Goal: Information Seeking & Learning: Learn about a topic

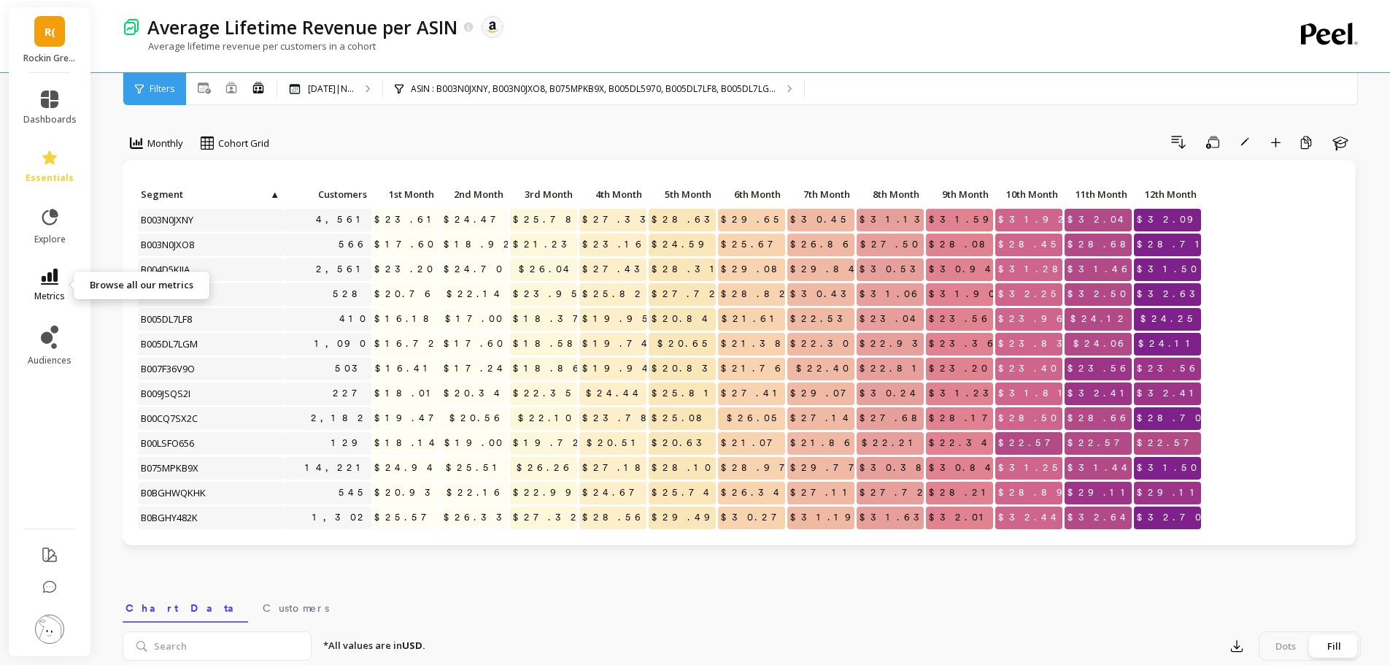
click at [66, 289] on link "metrics" at bounding box center [49, 286] width 53 height 34
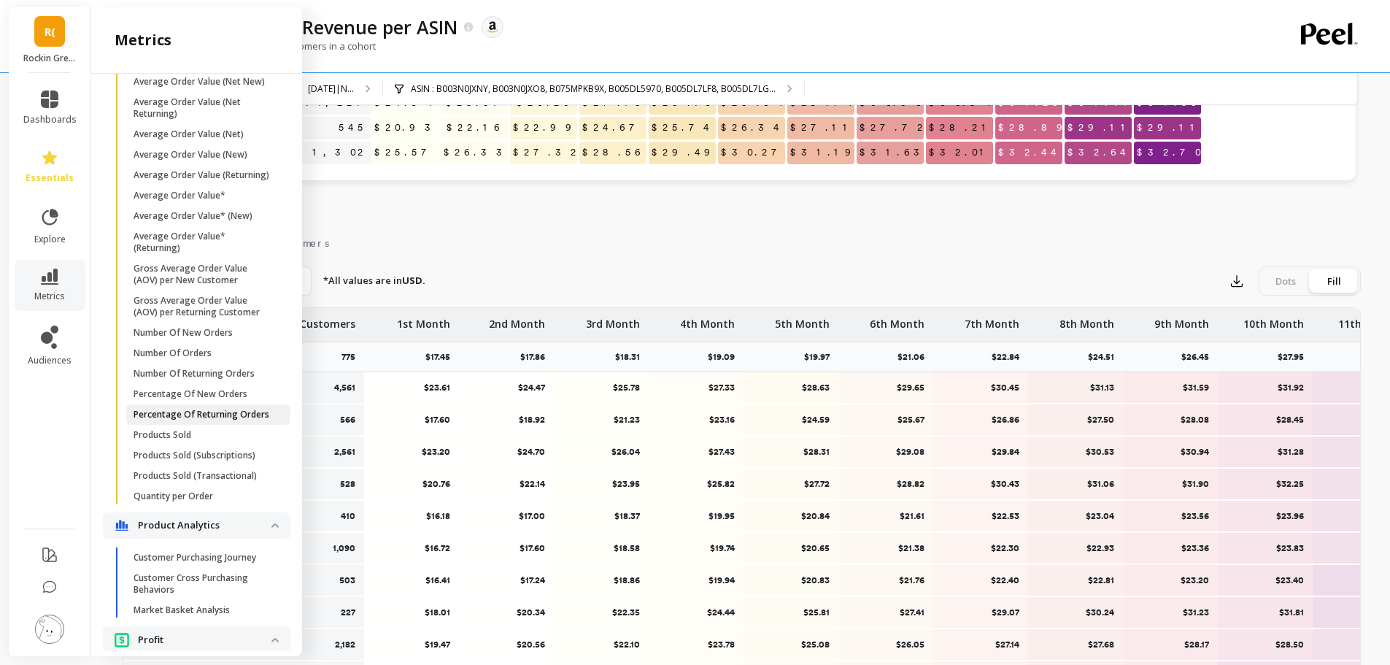
scroll to position [833, 0]
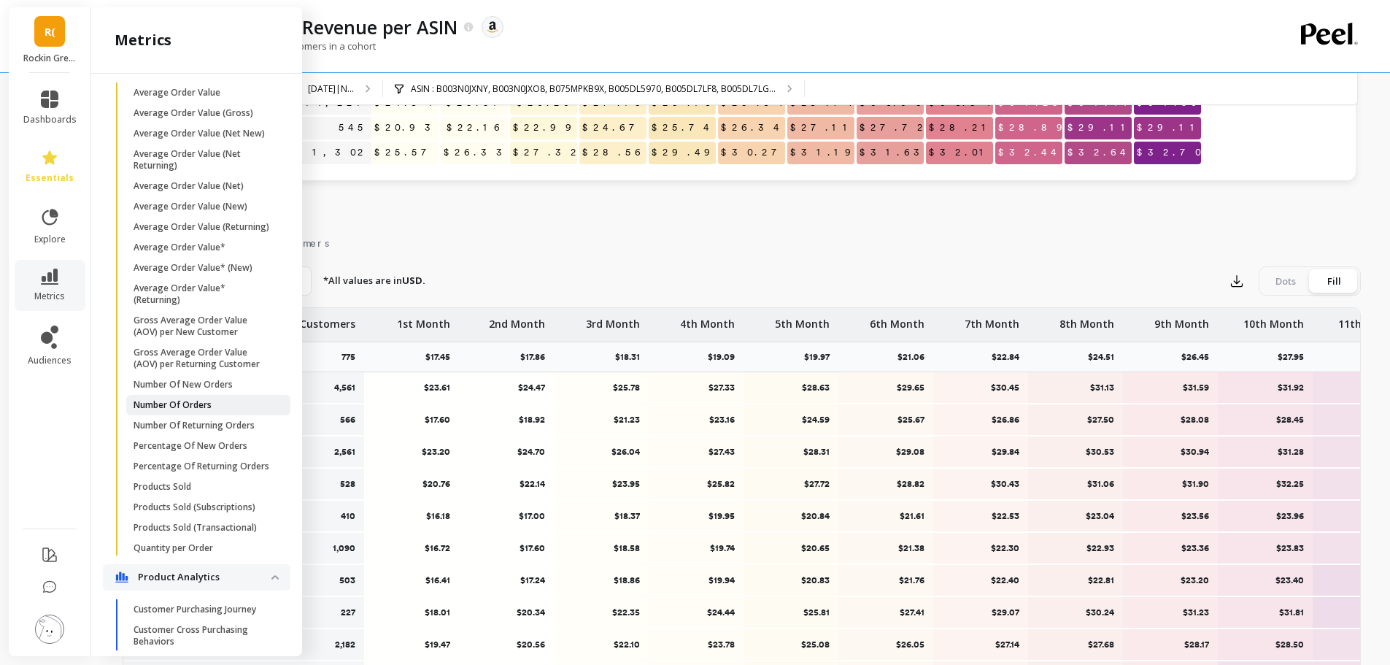
click at [233, 411] on span "Number Of Orders" at bounding box center [203, 405] width 139 height 12
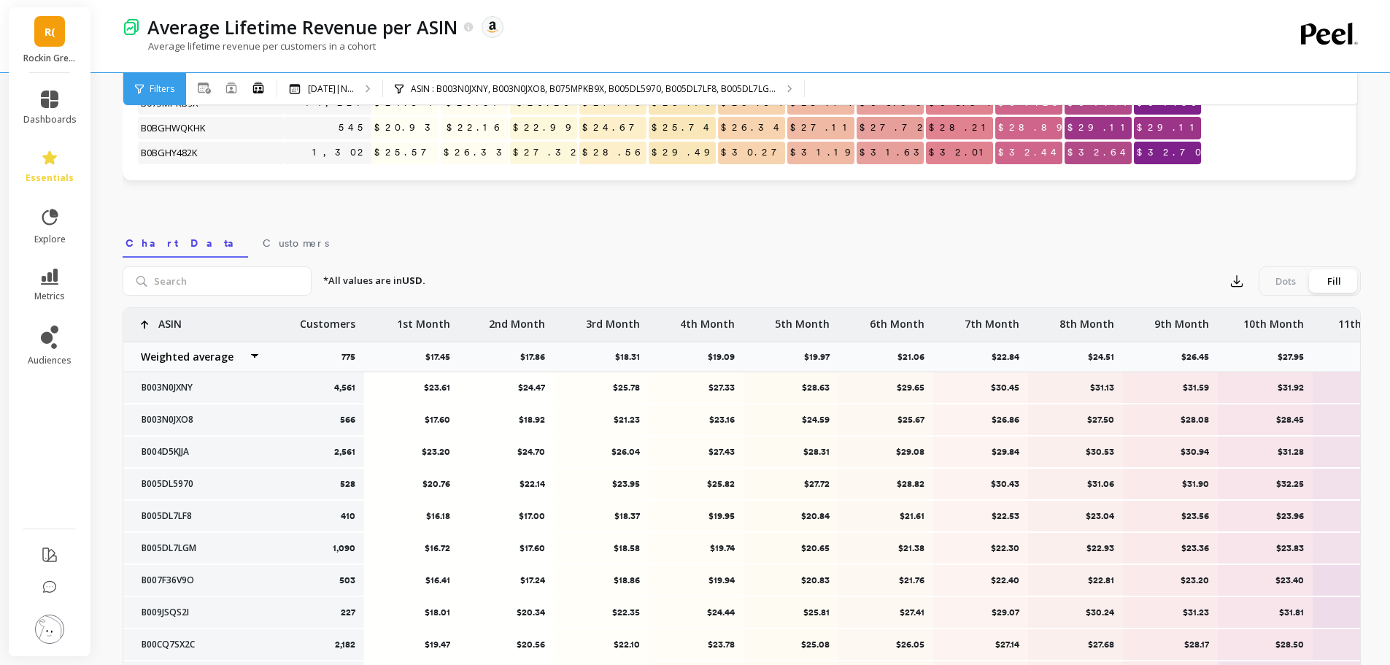
scroll to position [0, 0]
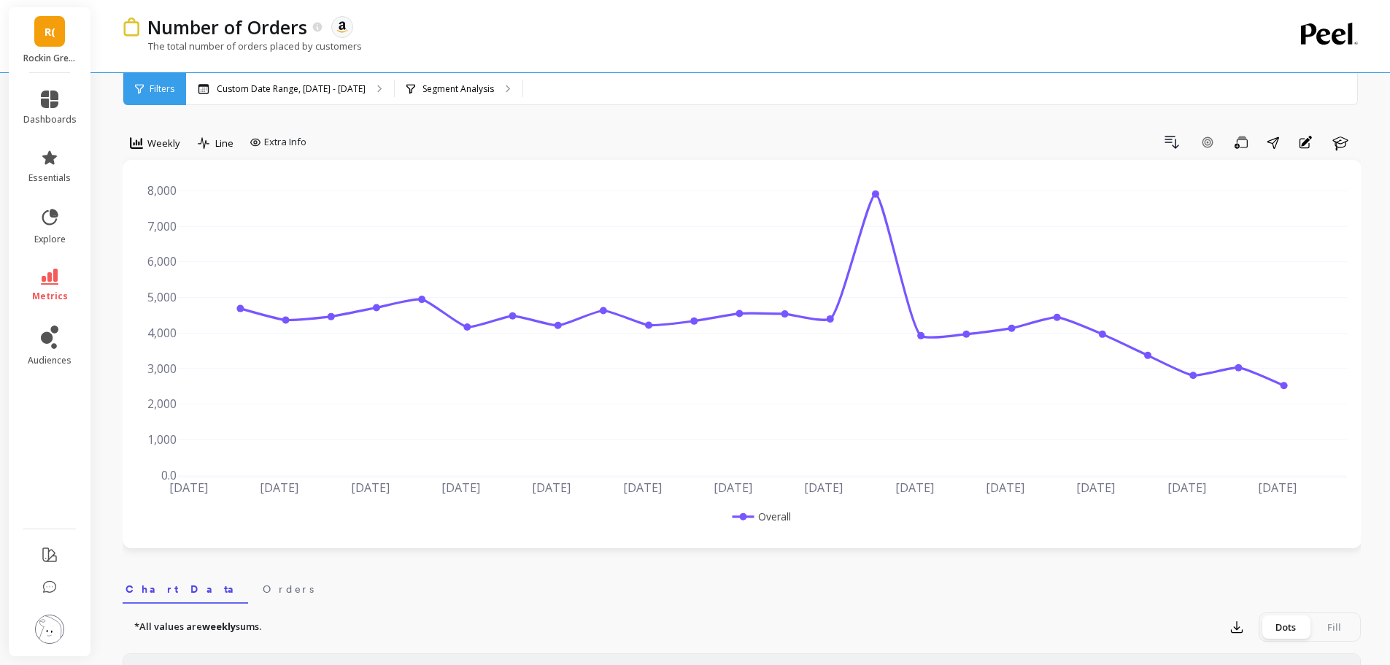
click at [45, 31] on span "R(" at bounding box center [50, 31] width 11 height 17
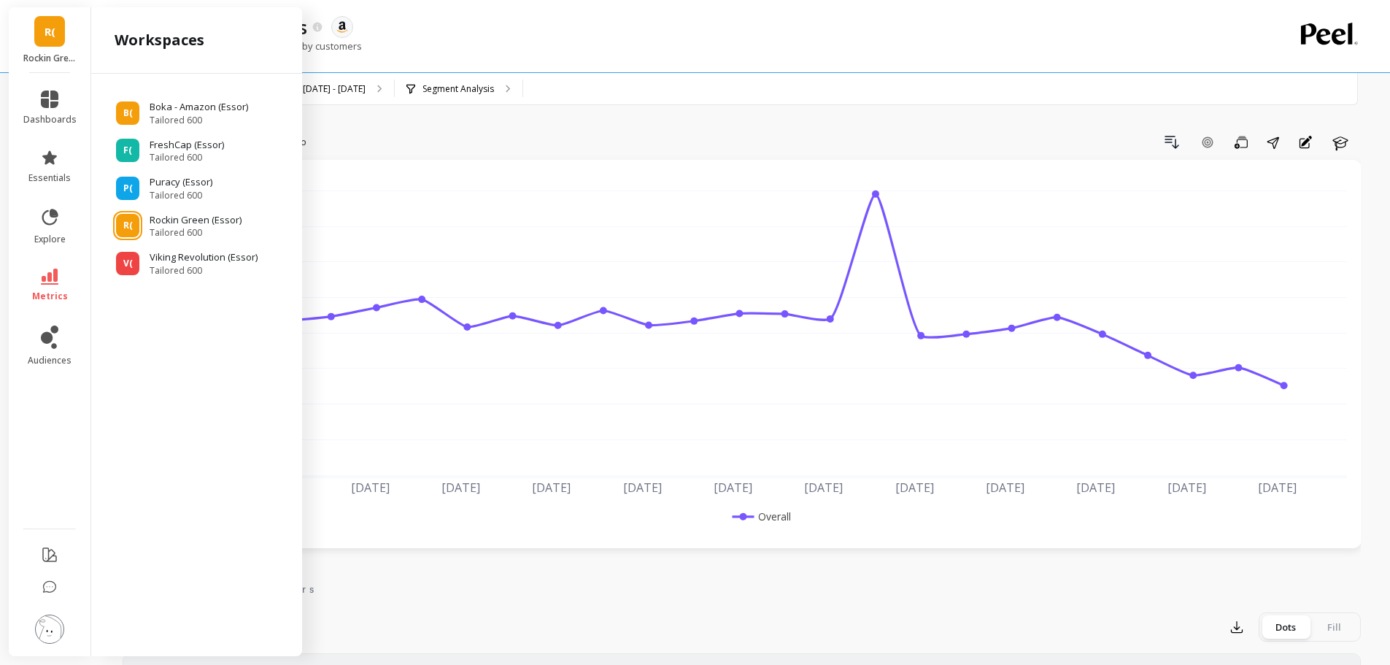
click at [684, 64] on div "The total number of orders placed by customers" at bounding box center [682, 53] width 1119 height 28
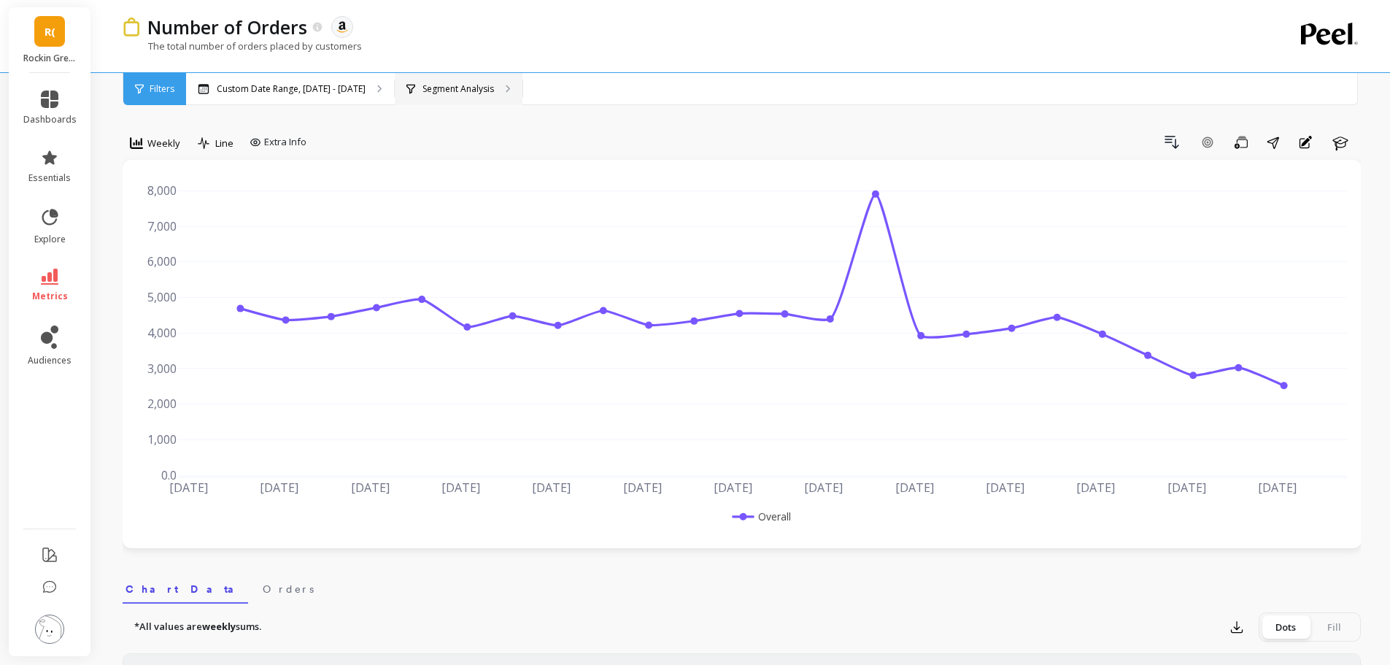
click at [486, 95] on div "Segment Analysis" at bounding box center [459, 89] width 128 height 32
drag, startPoint x: 148, startPoint y: 51, endPoint x: 355, endPoint y: 51, distance: 206.5
click at [355, 51] on p "The total number of orders placed by customers" at bounding box center [242, 45] width 239 height 13
click at [169, 146] on span "Weekly" at bounding box center [163, 143] width 33 height 14
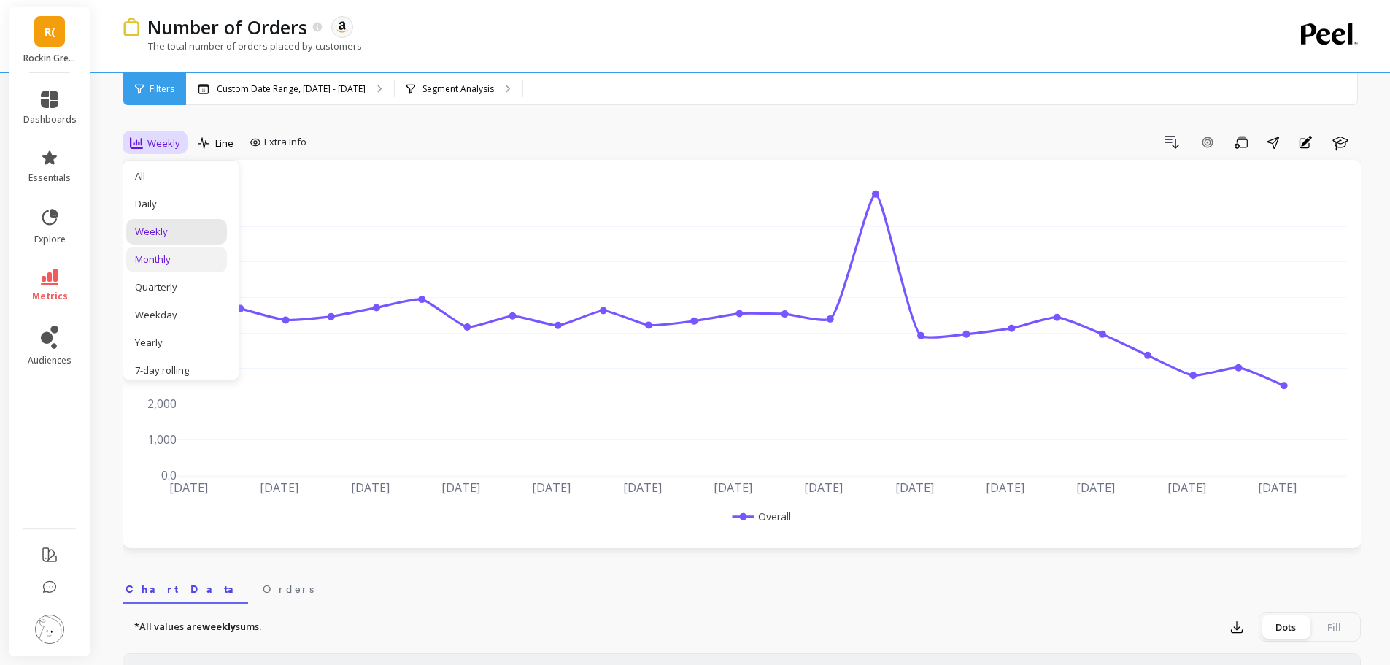
click at [157, 254] on div "Monthly" at bounding box center [176, 259] width 83 height 14
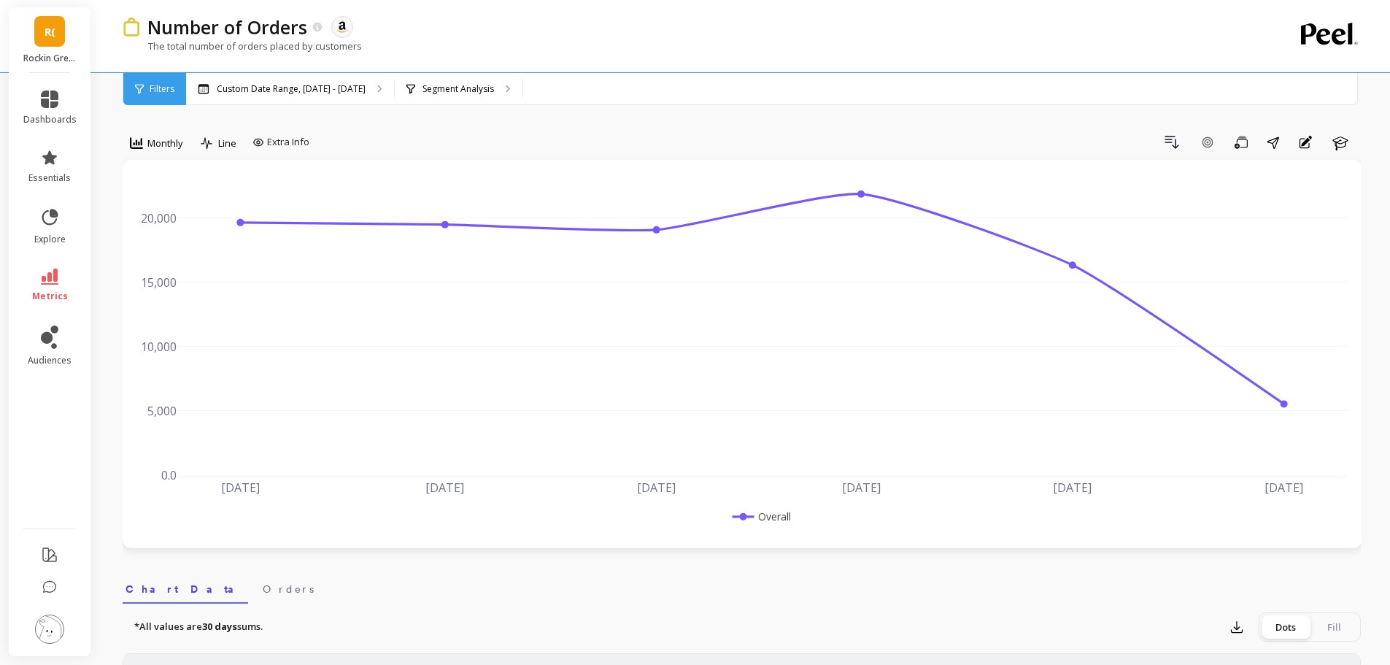
click at [55, 279] on icon at bounding box center [50, 277] width 18 height 16
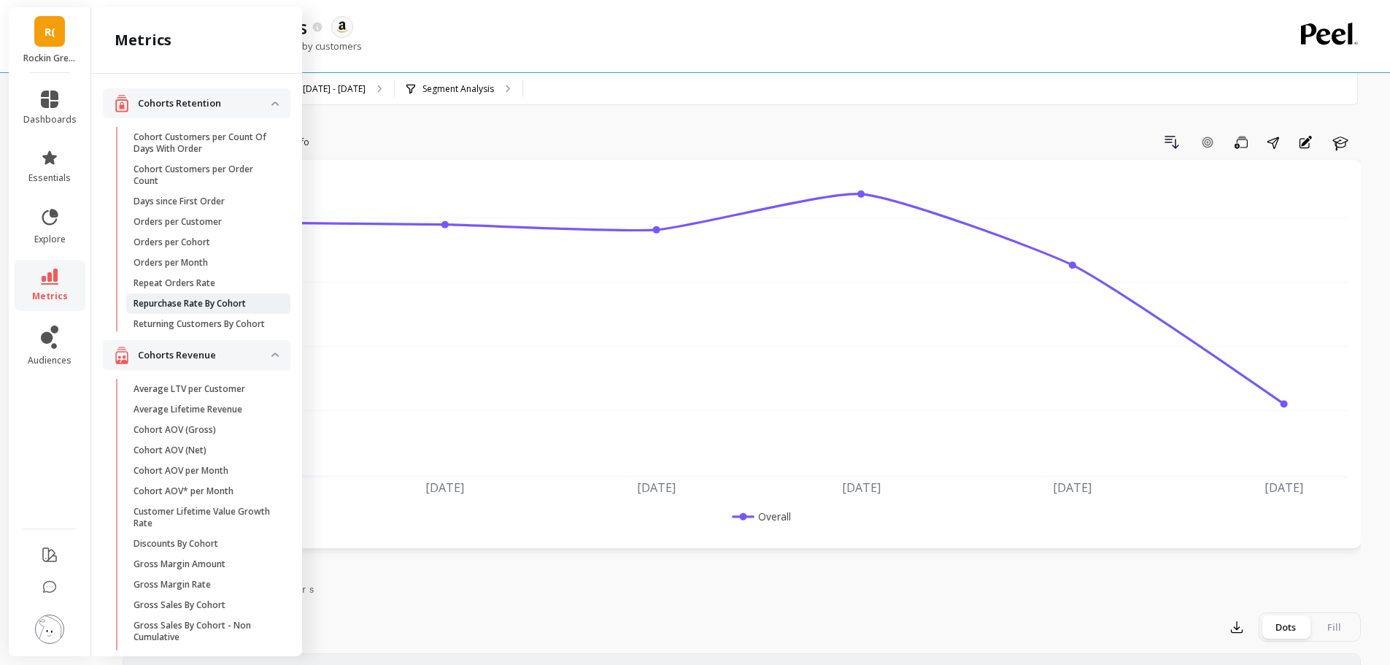
click at [169, 304] on p "Repurchase Rate By Cohort" at bounding box center [190, 304] width 112 height 12
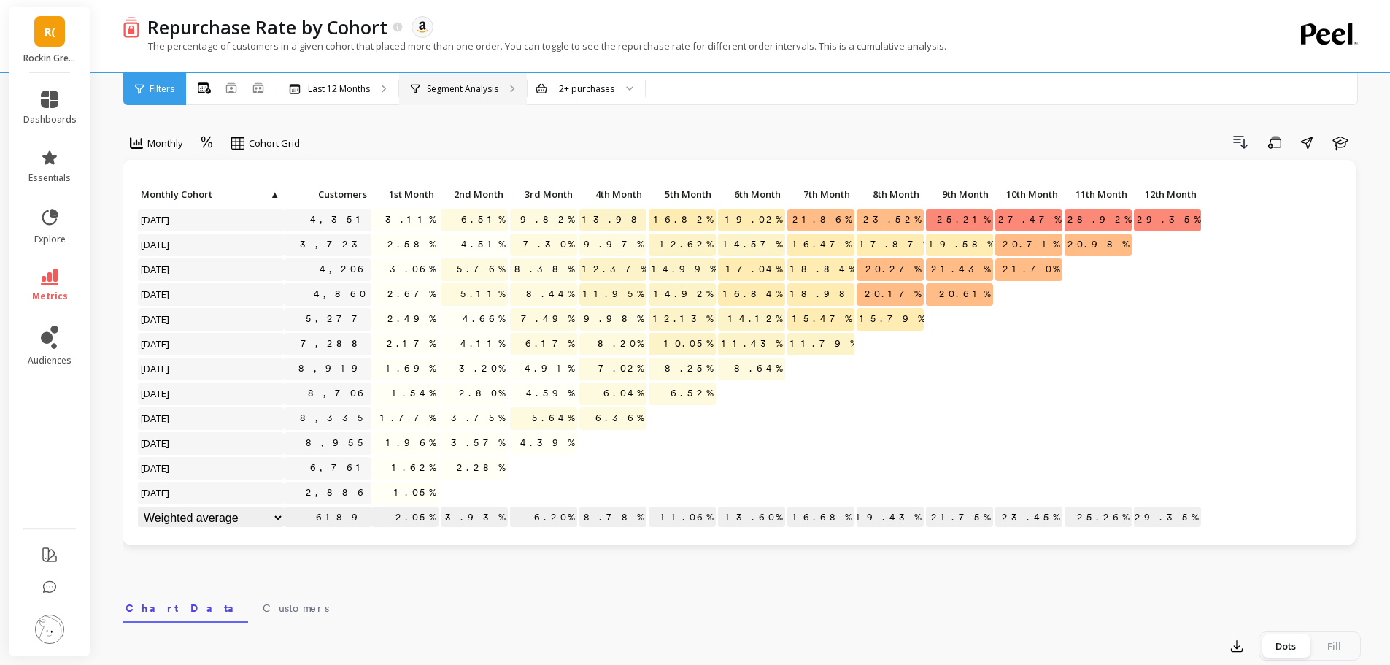
click at [483, 88] on p "Segment Analysis" at bounding box center [463, 89] width 72 height 12
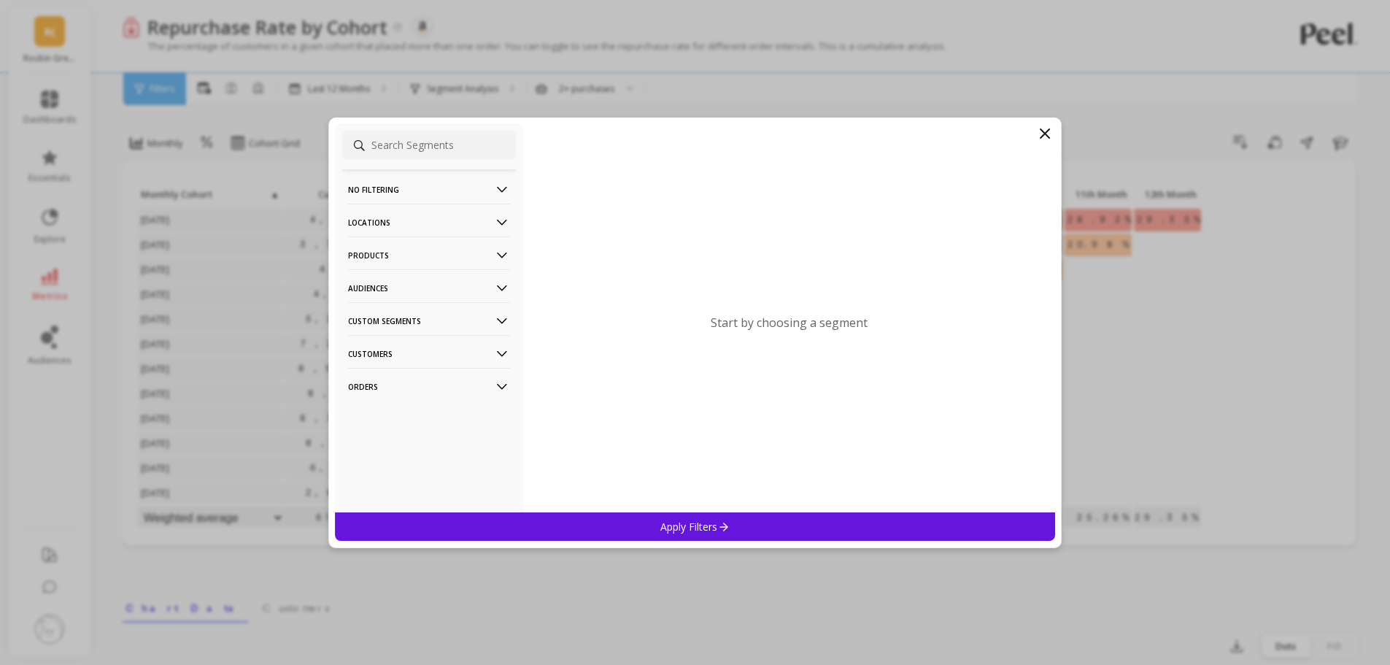
drag, startPoint x: 483, startPoint y: 88, endPoint x: 387, endPoint y: 279, distance: 214.4
click at [387, 279] on p "Audiences" at bounding box center [429, 287] width 162 height 37
click at [387, 259] on p "Products" at bounding box center [429, 254] width 162 height 37
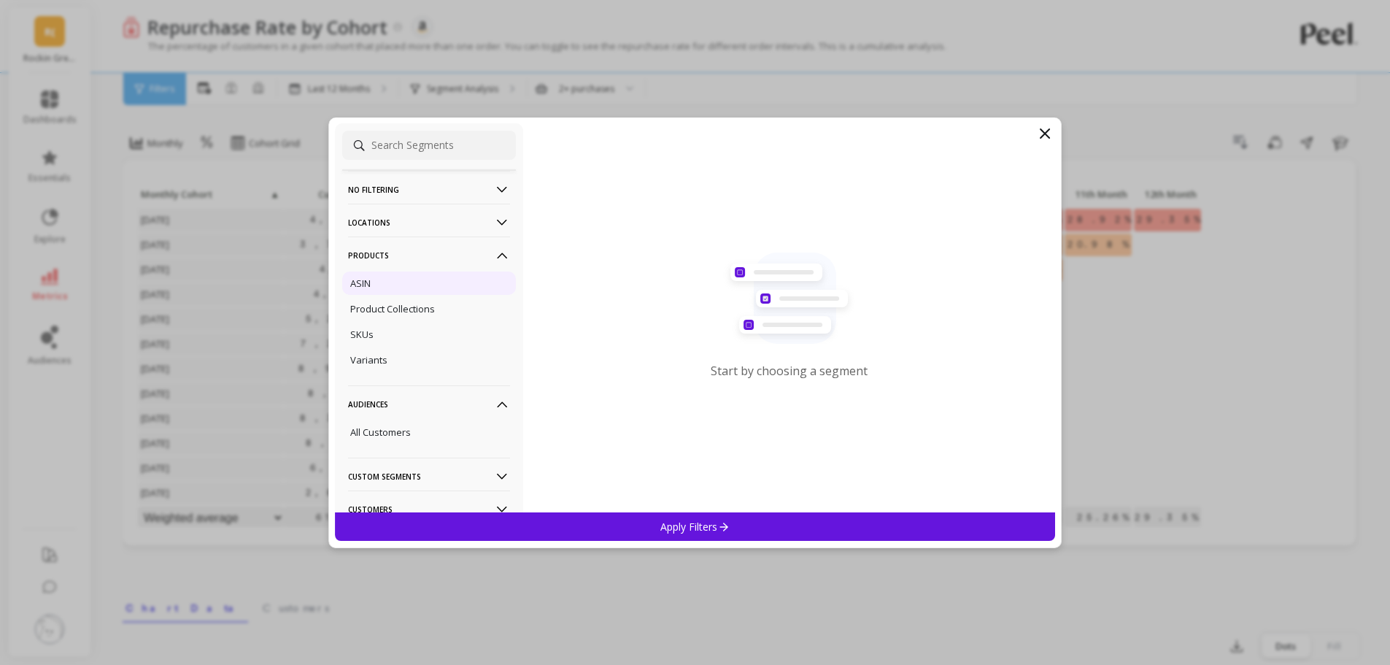
click at [377, 277] on div "ASIN" at bounding box center [429, 282] width 174 height 23
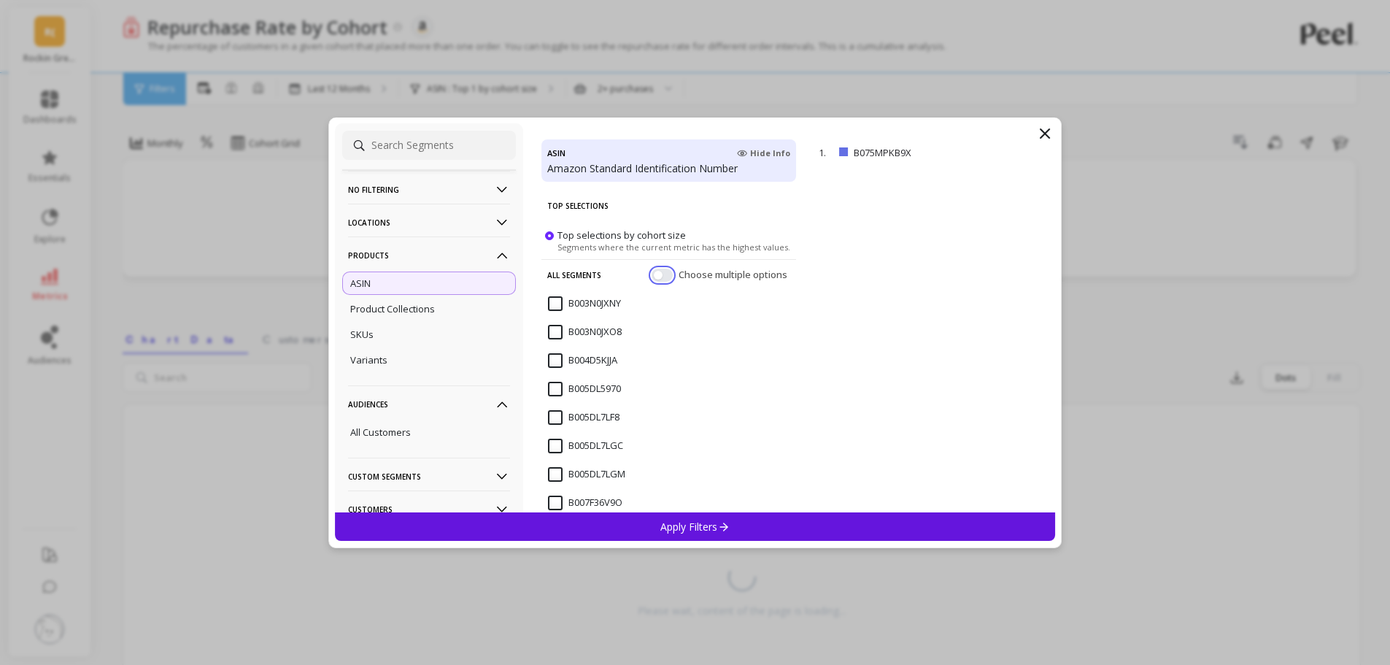
click at [652, 274] on button "button" at bounding box center [662, 274] width 21 height 13
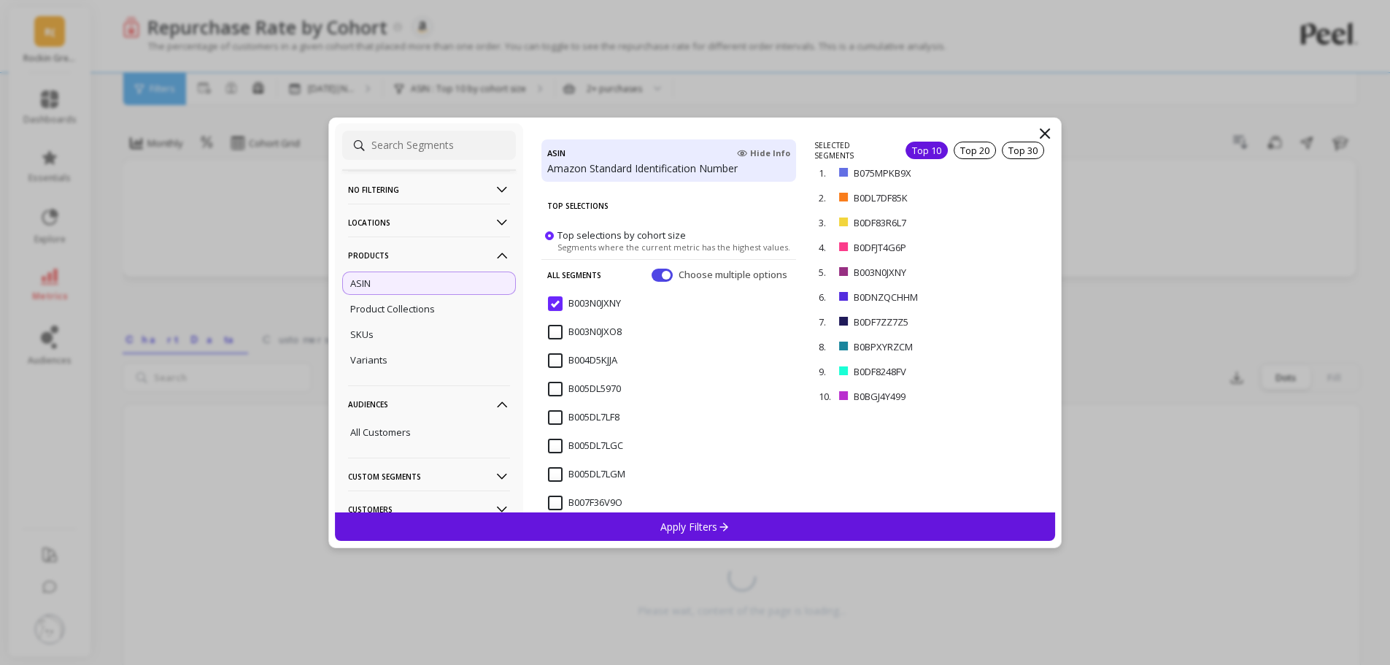
click at [653, 277] on button "button" at bounding box center [662, 274] width 21 height 13
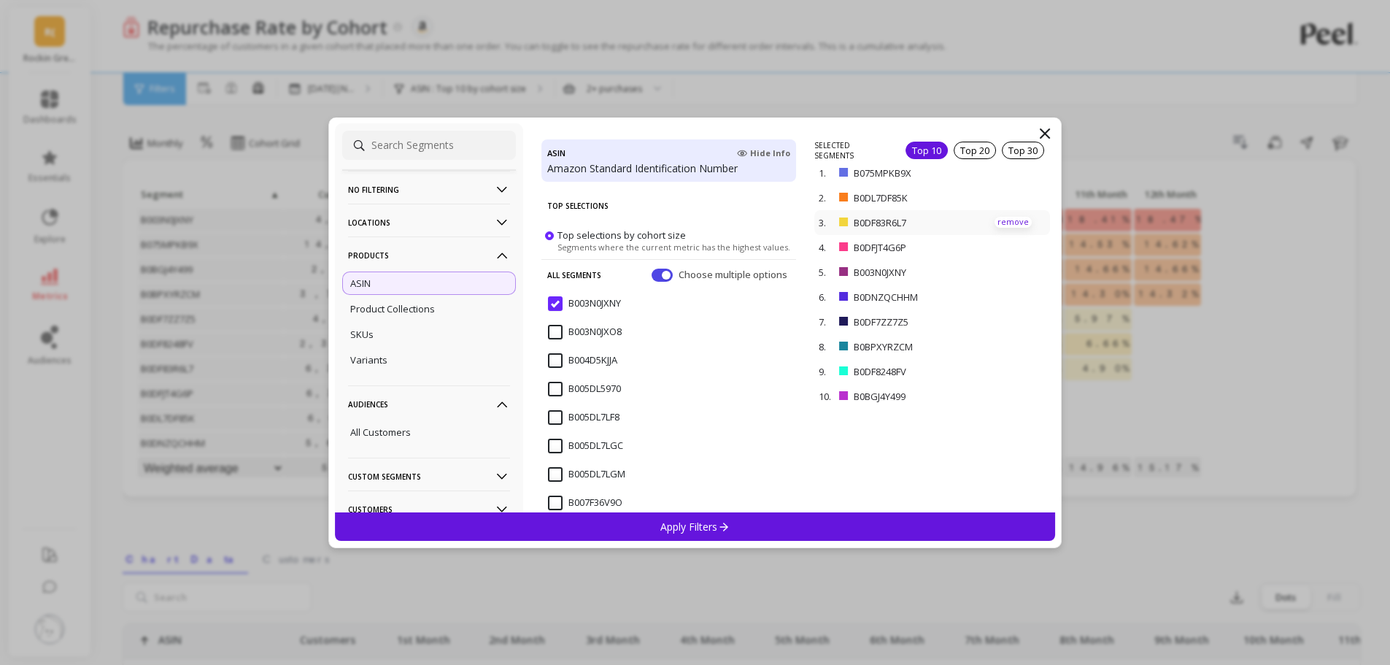
click at [0, 0] on p "remove" at bounding box center [0, 0] width 0 height 0
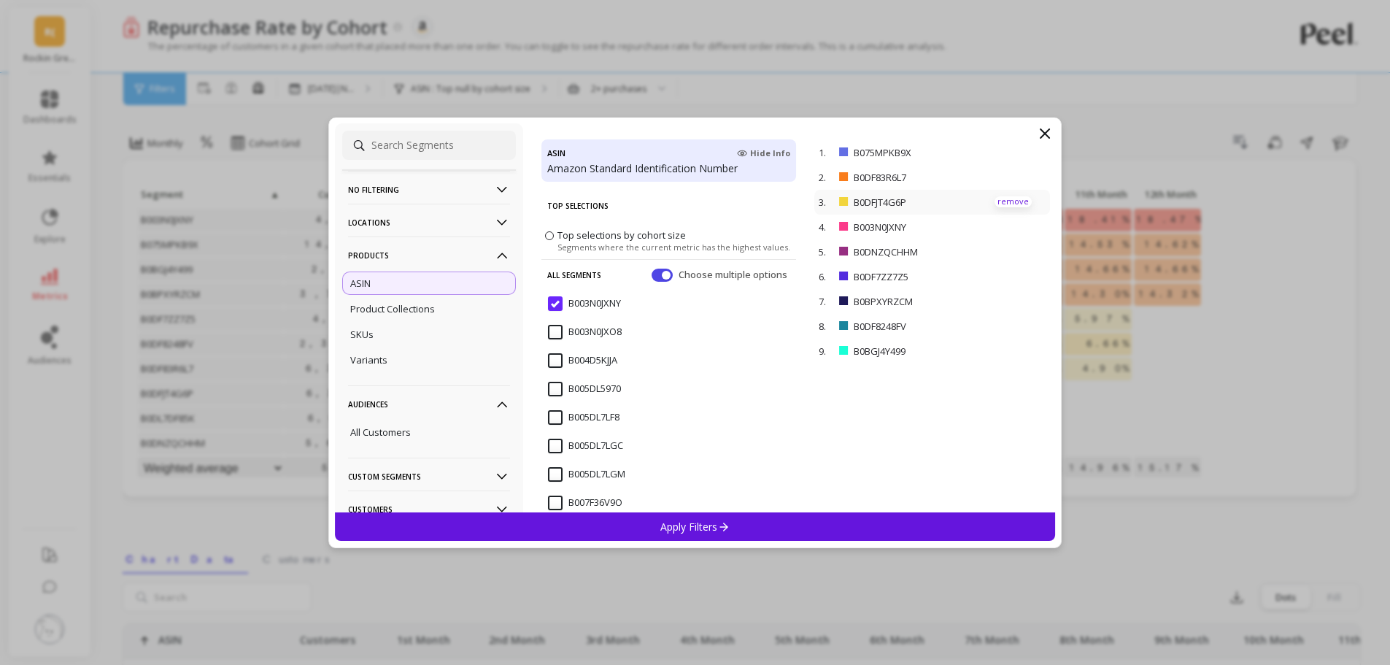
click at [1003, 199] on div "3. B0DFJT4G6P remove" at bounding box center [932, 202] width 236 height 25
click at [1003, 199] on p "remove" at bounding box center [1013, 201] width 37 height 11
click at [0, 0] on p "remove" at bounding box center [0, 0] width 0 height 0
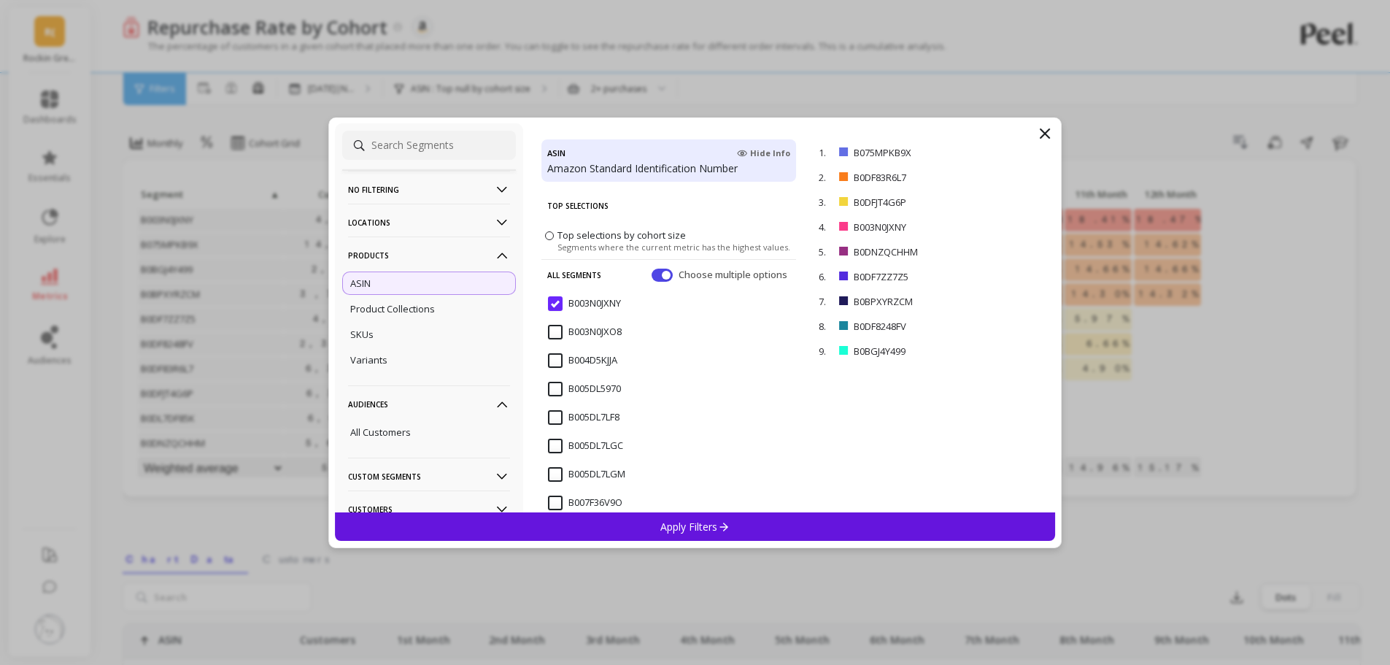
click at [0, 0] on p "remove" at bounding box center [0, 0] width 0 height 0
click at [919, 454] on div "1. B075MPKB9X remove 2. B0DF83R6L7 remove 3. B0DFJT4G6P remove 4. B003N0JXNY re…" at bounding box center [934, 326] width 241 height 372
click at [1012, 174] on p "remove" at bounding box center [1013, 176] width 37 height 11
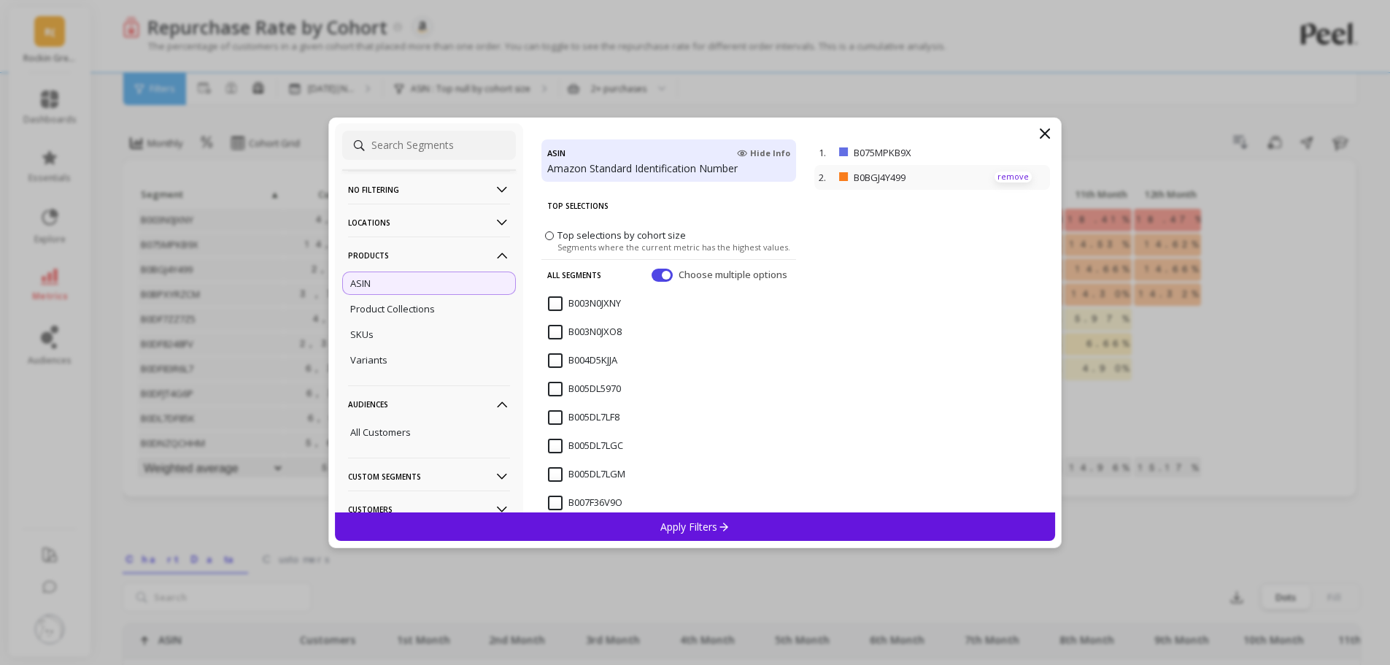
click at [1003, 174] on p "remove" at bounding box center [1013, 176] width 37 height 11
click at [714, 522] on p "Apply Filters" at bounding box center [694, 527] width 69 height 14
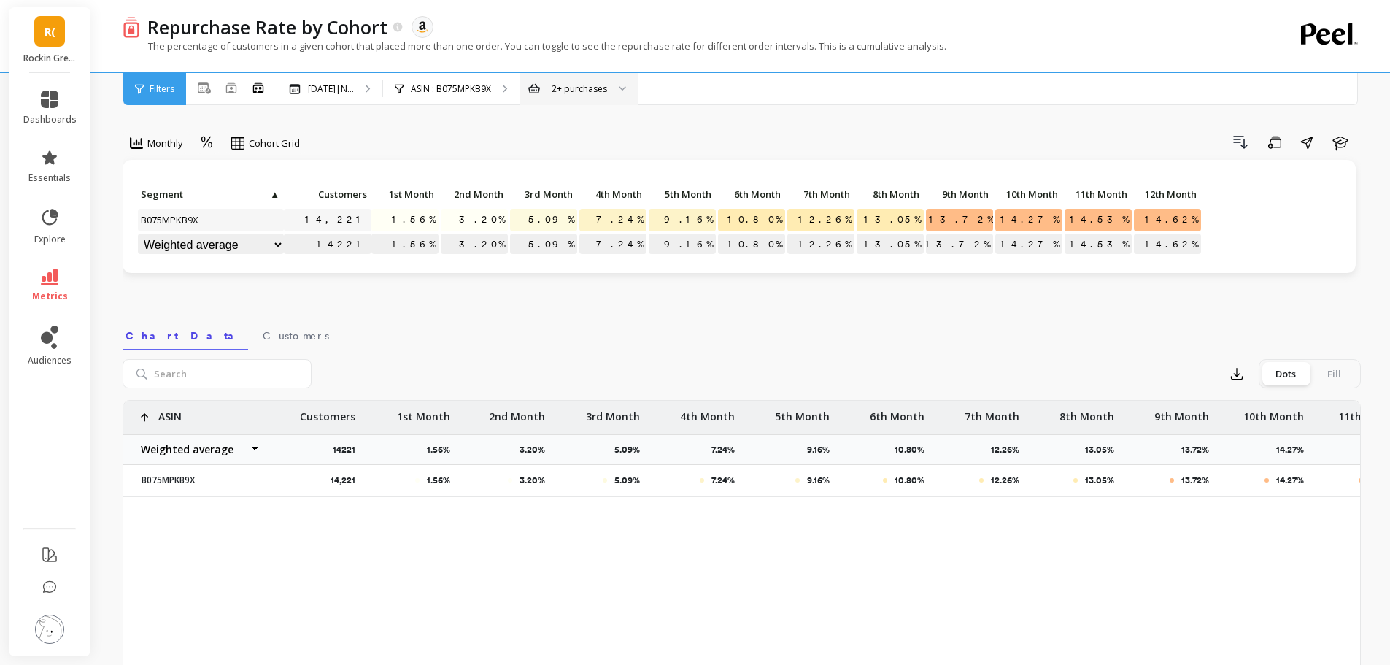
click at [606, 85] on div "2+ purchases" at bounding box center [579, 89] width 55 height 14
click at [39, 285] on link "metrics" at bounding box center [49, 286] width 53 height 34
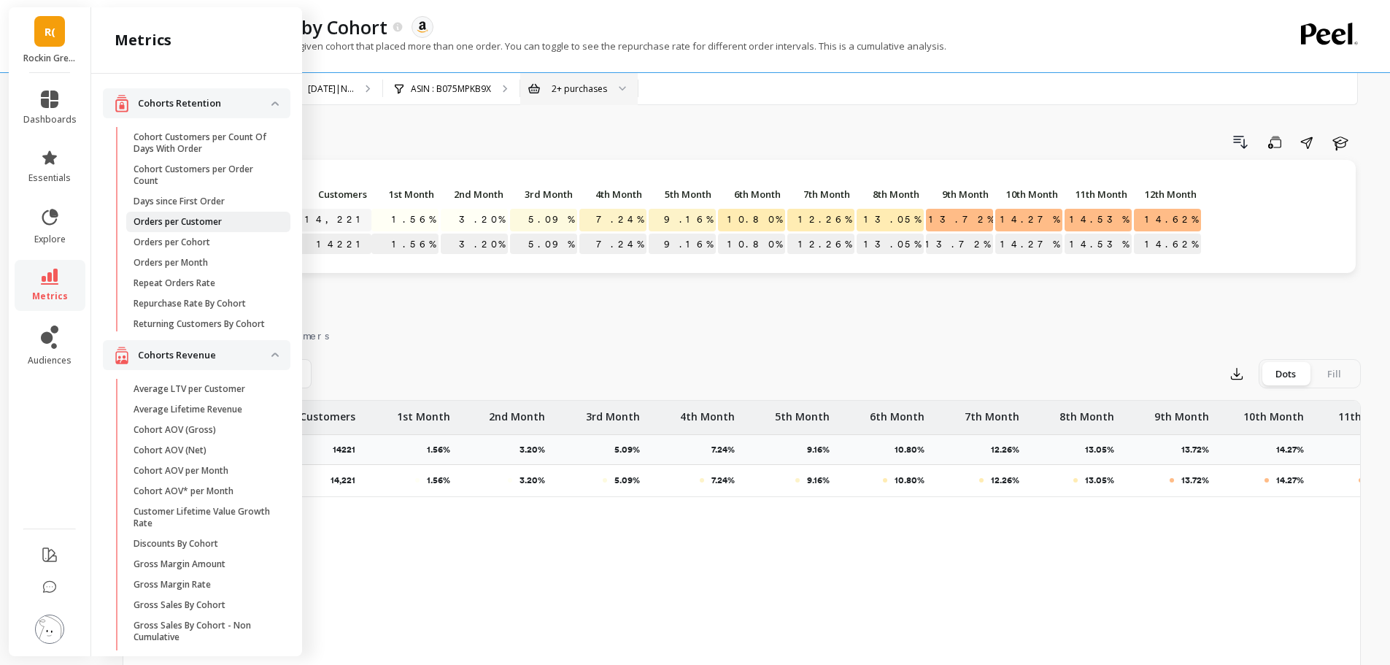
click at [171, 221] on p "Orders per Customer" at bounding box center [178, 222] width 88 height 12
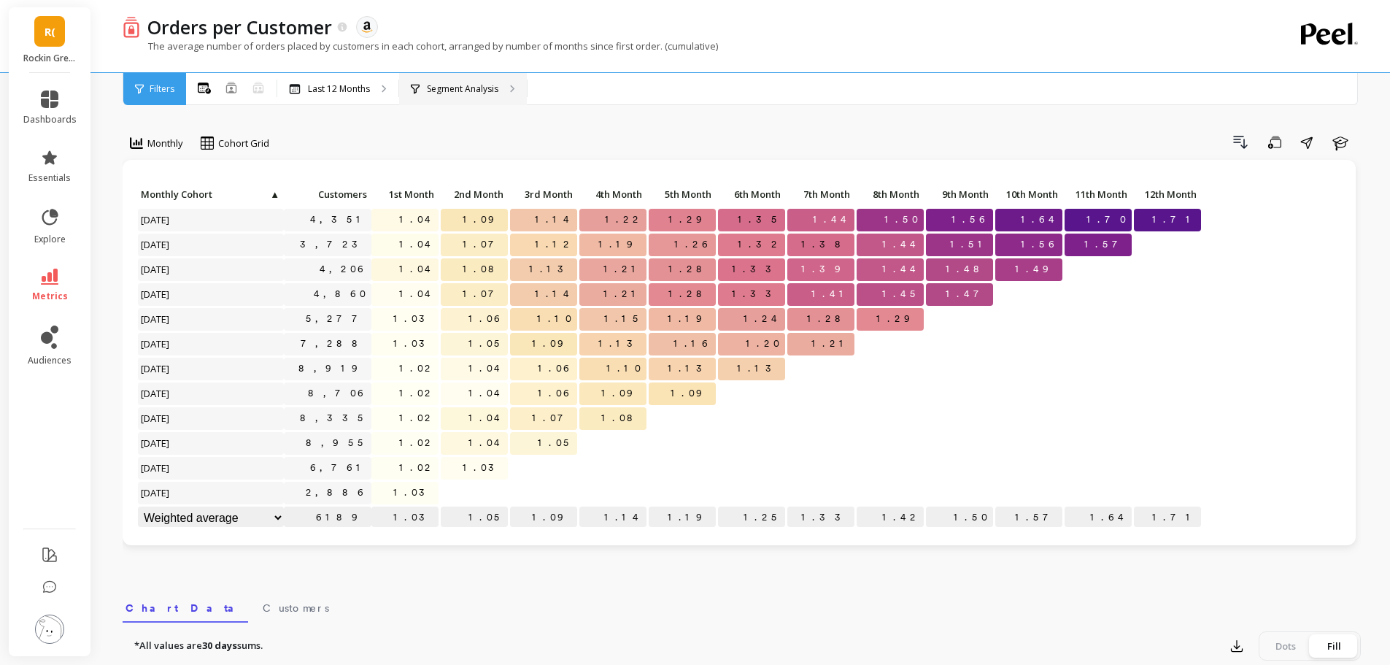
click at [471, 93] on p "Segment Analysis" at bounding box center [463, 89] width 72 height 12
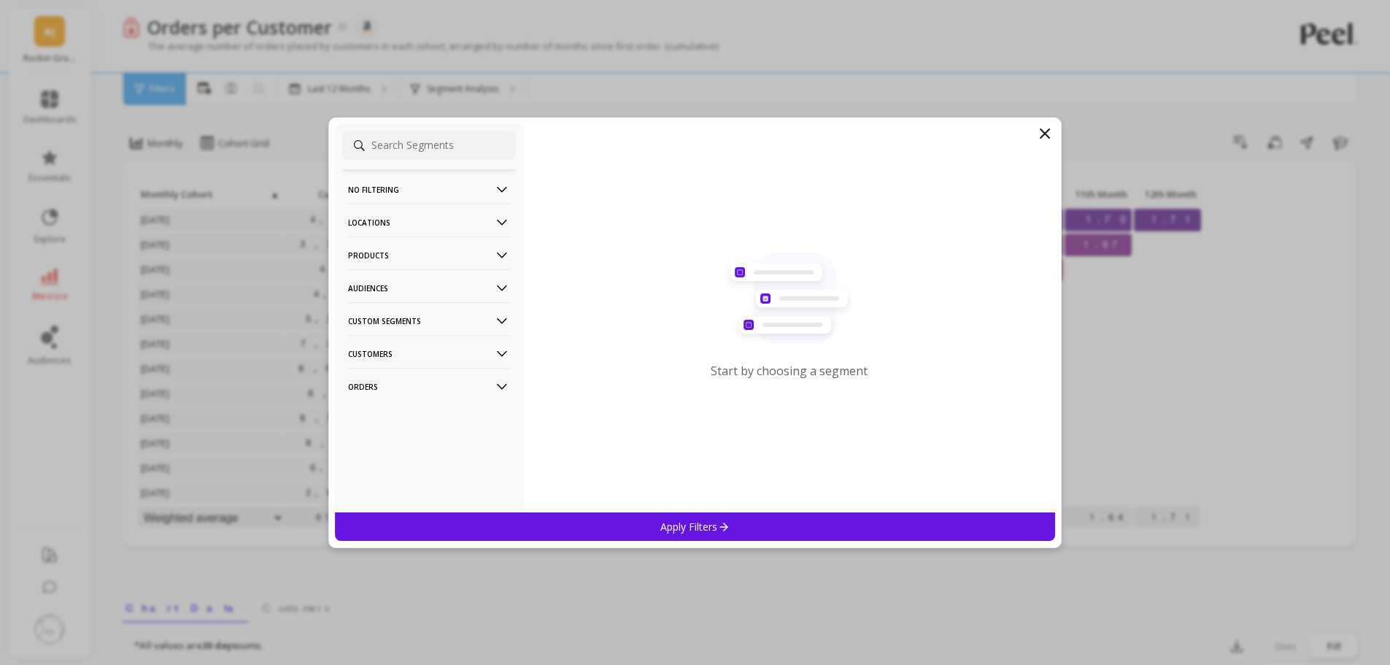
click at [437, 250] on p "Products" at bounding box center [429, 254] width 162 height 37
click at [373, 281] on div "ASIN" at bounding box center [429, 282] width 174 height 23
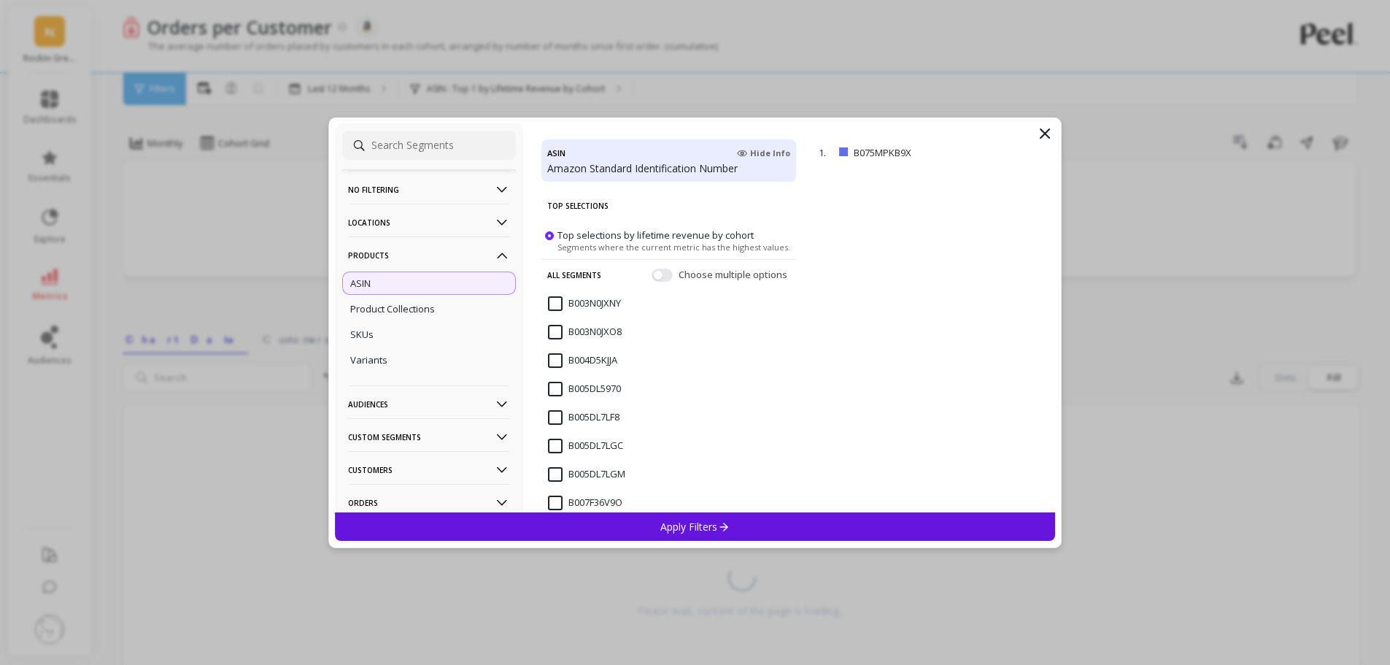
click at [657, 529] on div "Apply Filters" at bounding box center [695, 526] width 721 height 28
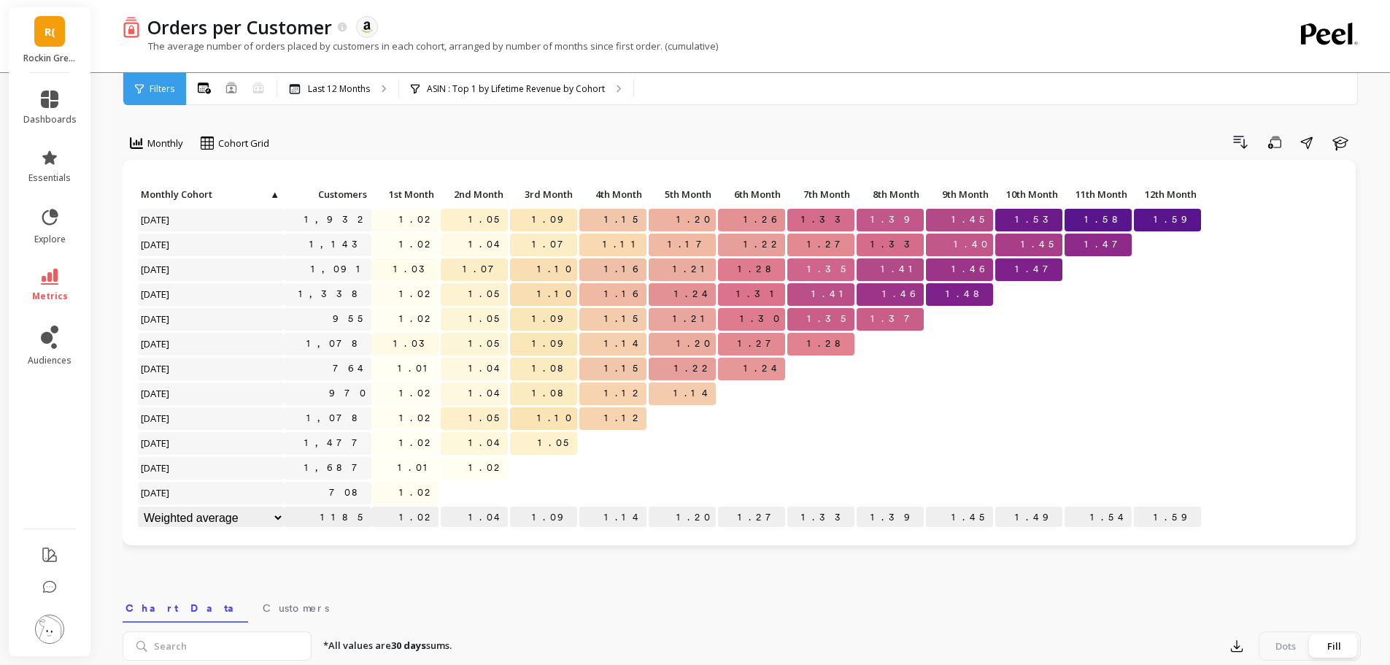
drag, startPoint x: 1196, startPoint y: 220, endPoint x: 1168, endPoint y: 227, distance: 29.4
click at [1195, 220] on p "1.59" at bounding box center [1167, 220] width 67 height 22
click at [1168, 227] on p "1.59" at bounding box center [1167, 220] width 67 height 22
drag, startPoint x: 1179, startPoint y: 222, endPoint x: 1205, endPoint y: 227, distance: 26.0
click at [1205, 227] on div "Click to create an audience 1,932 1.02 1.05 1.09 1.15 1.20 1.26 1.33 1.39 1.45 …" at bounding box center [739, 357] width 1204 height 347
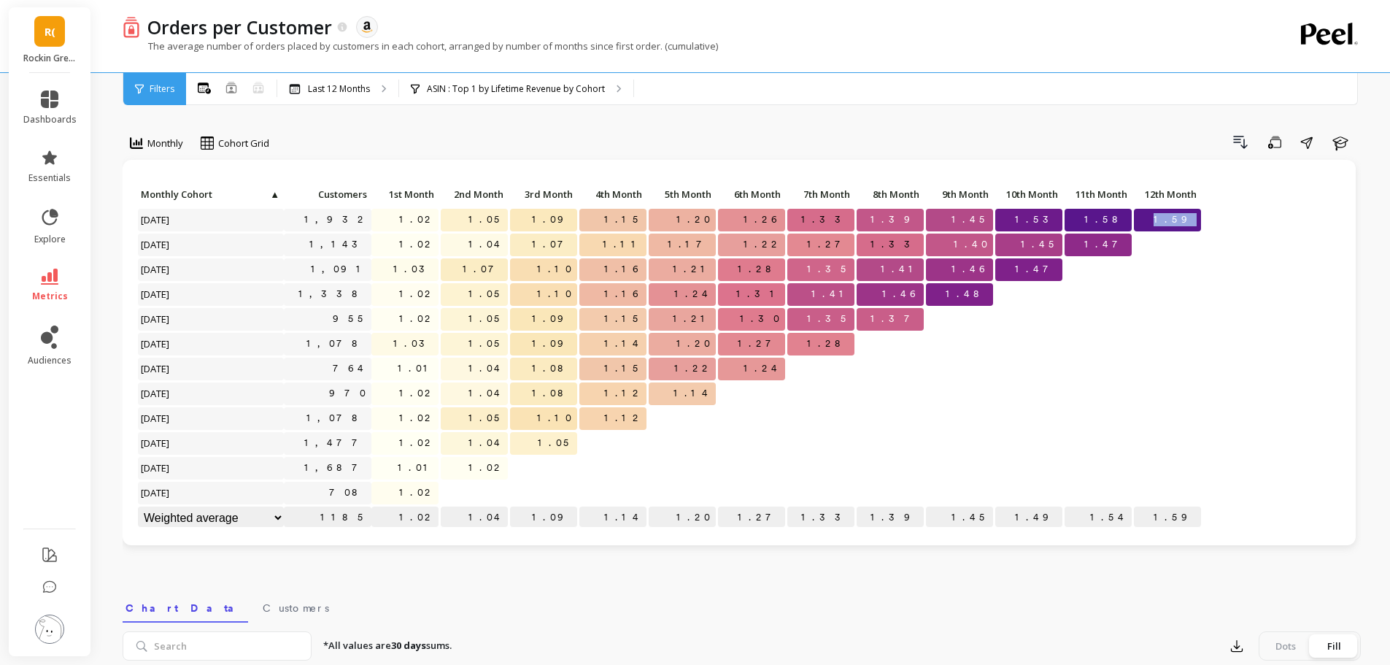
click at [1197, 220] on span "1.59" at bounding box center [1176, 220] width 50 height 22
click at [1169, 329] on div at bounding box center [1167, 319] width 67 height 23
click at [509, 88] on p "ASIN : Top 1 by Lifetime Revenue by Cohort" at bounding box center [516, 89] width 178 height 12
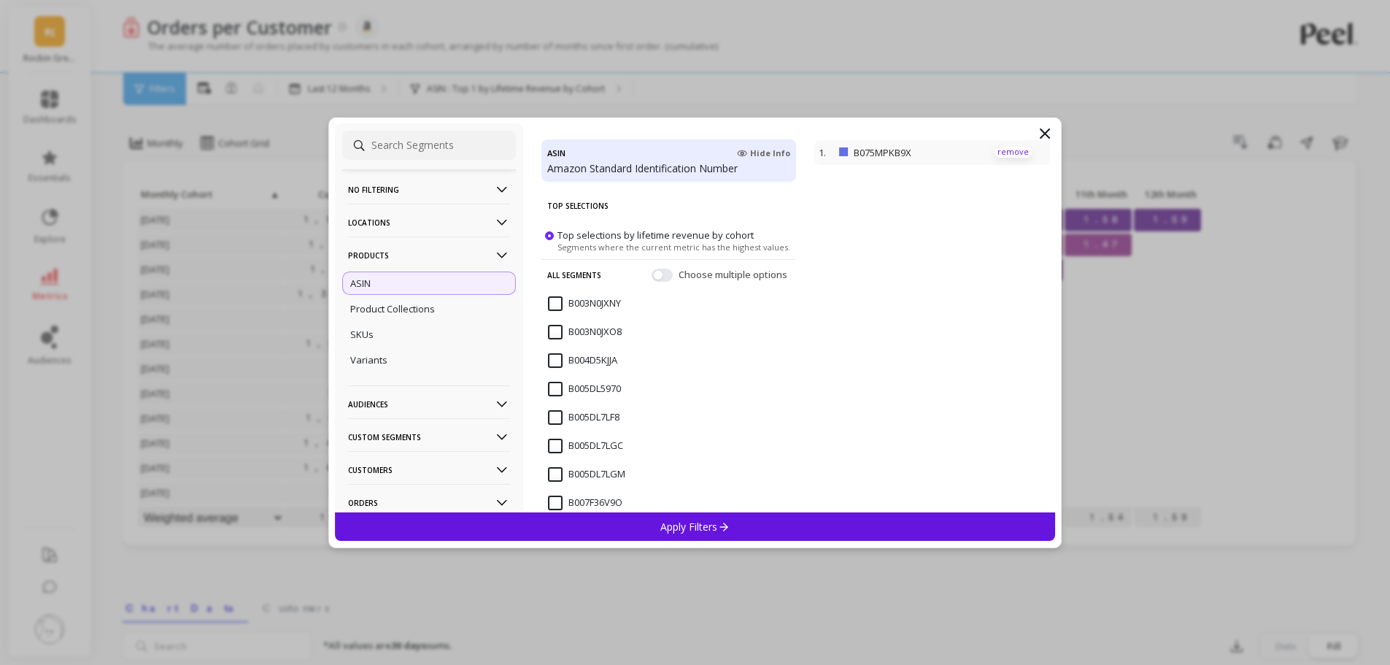
click at [1011, 150] on p "remove" at bounding box center [1013, 152] width 37 height 11
click at [551, 477] on input "B005DL7LGM" at bounding box center [586, 474] width 77 height 15
drag, startPoint x: 641, startPoint y: 525, endPoint x: 1365, endPoint y: 450, distance: 728.4
click at [641, 525] on div "Apply Filters" at bounding box center [695, 526] width 721 height 28
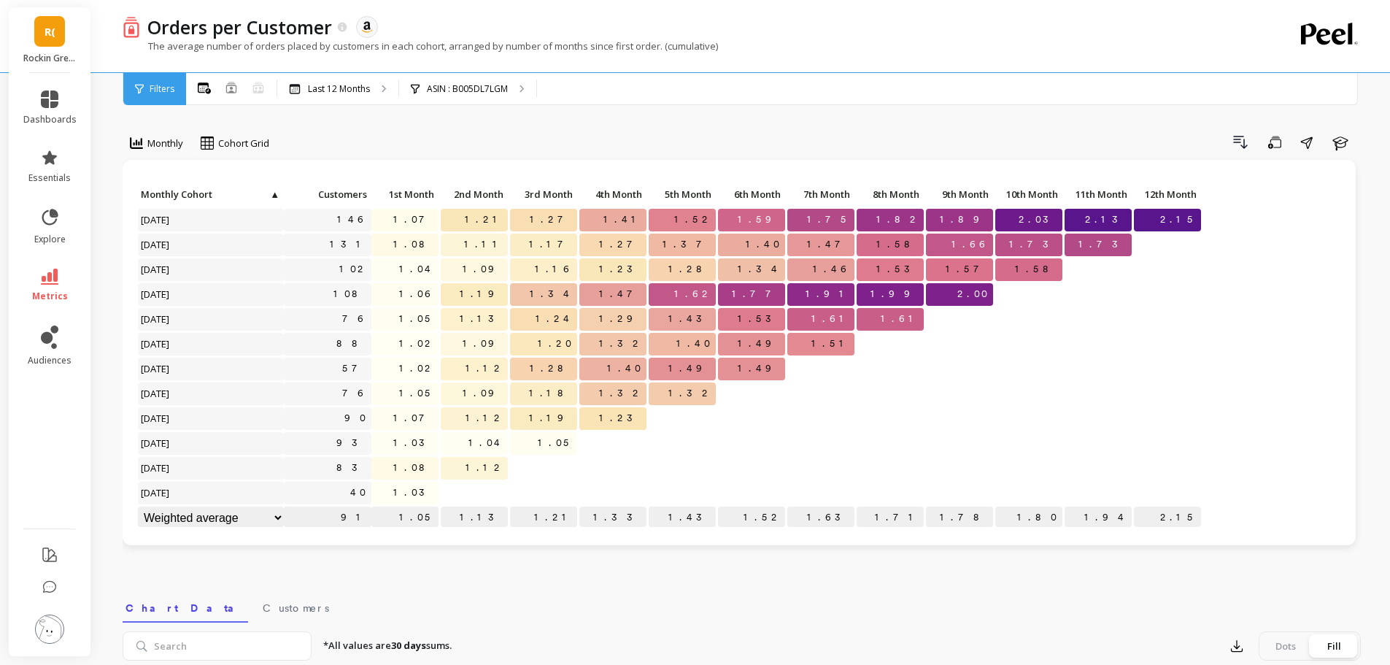
click at [1212, 226] on div "Click to create an audience 146 1.07 1.21 1.27 1.41 1.52 1.59 1.75 1.82 1.89 2.…" at bounding box center [739, 357] width 1204 height 347
click at [573, 593] on nav "Chart Data Customers" at bounding box center [742, 606] width 1238 height 34
